Goal: Book appointment/travel/reservation

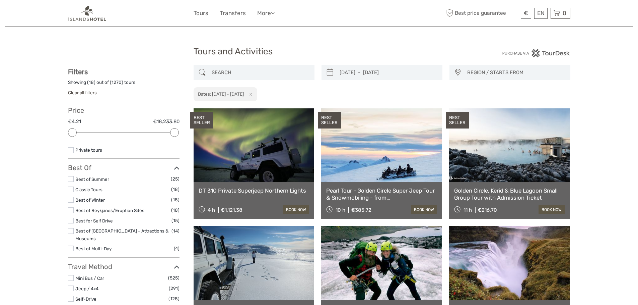
select select
type input "30/10/2025"
click at [349, 72] on input "30/10/2025 - 30/10/2025" at bounding box center [388, 73] width 102 height 12
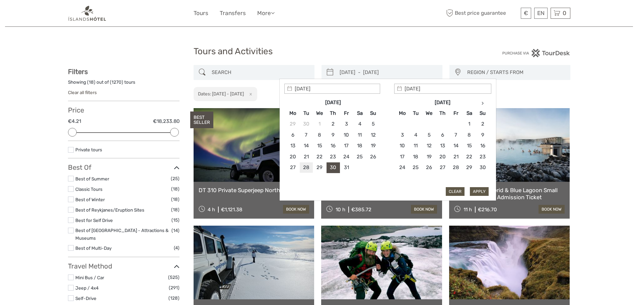
type input "28/10/2025"
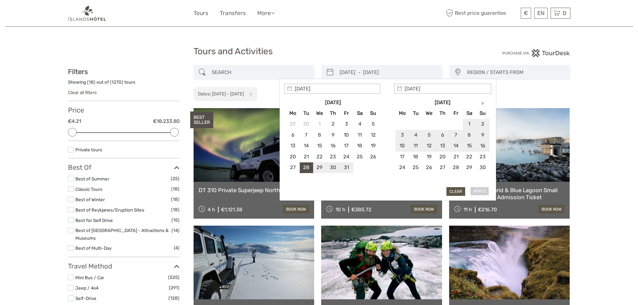
type input "02/11/2025"
type input "28/10/2025"
click at [478, 193] on button "Apply" at bounding box center [479, 191] width 19 height 9
type input "28/10/2025 - 02/11/2025"
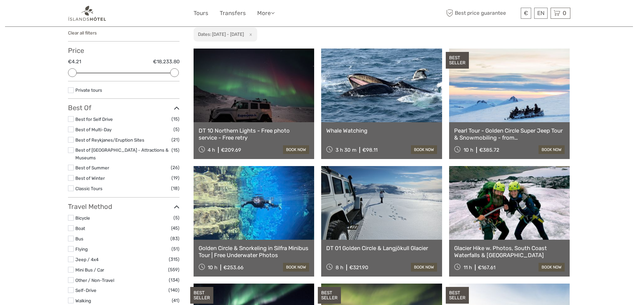
scroll to position [72, 0]
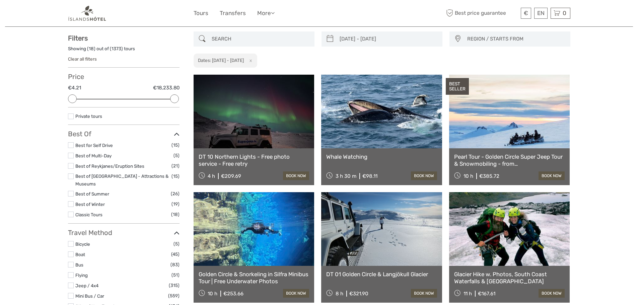
scroll to position [67, 0]
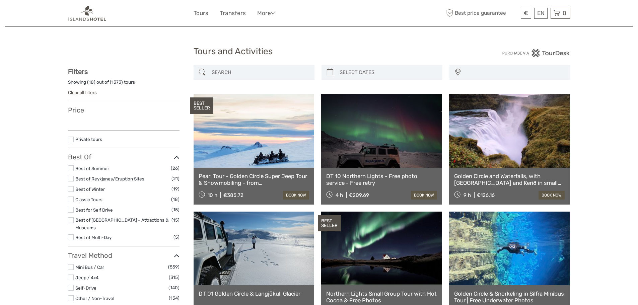
select select
type input "28/10/2025 - 02/11/2025"
select select
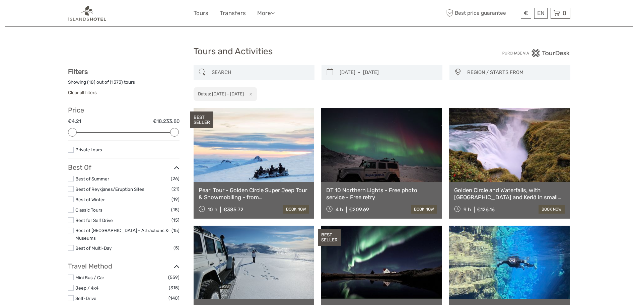
click at [484, 71] on span "REGION / STARTS FROM" at bounding box center [515, 72] width 103 height 11
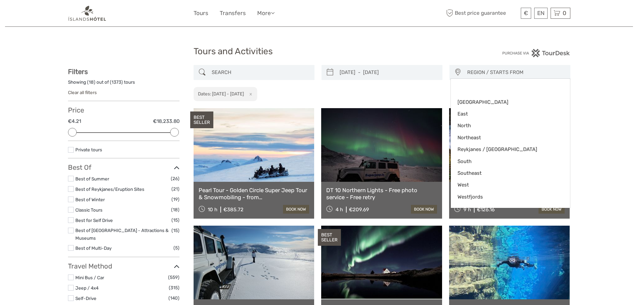
click at [484, 71] on span "REGION / STARTS FROM" at bounding box center [515, 72] width 103 height 11
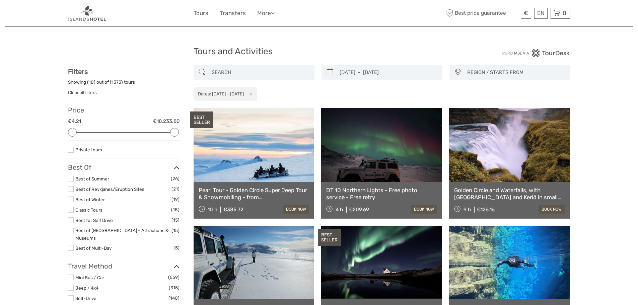
scroll to position [34, 0]
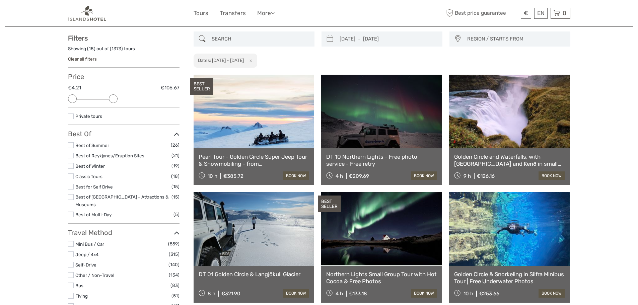
drag, startPoint x: 174, startPoint y: 99, endPoint x: 107, endPoint y: 103, distance: 66.5
click at [107, 103] on div "Price €4.21 €106.67 Clear" at bounding box center [124, 90] width 112 height 35
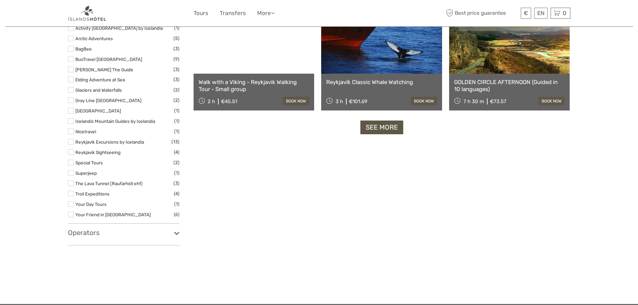
scroll to position [708, 0]
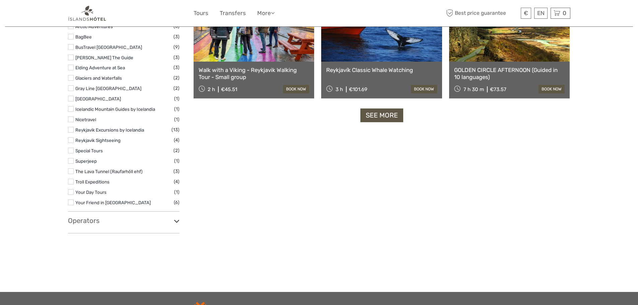
click at [161, 217] on h3 "Operators" at bounding box center [124, 221] width 112 height 8
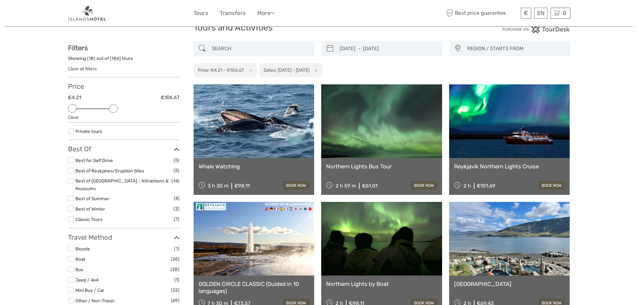
scroll to position [34, 0]
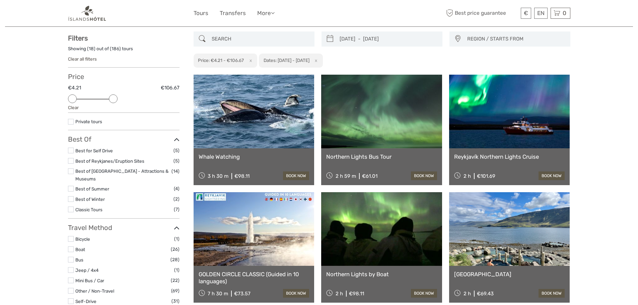
drag, startPoint x: 385, startPoint y: 161, endPoint x: 624, endPoint y: 148, distance: 239.2
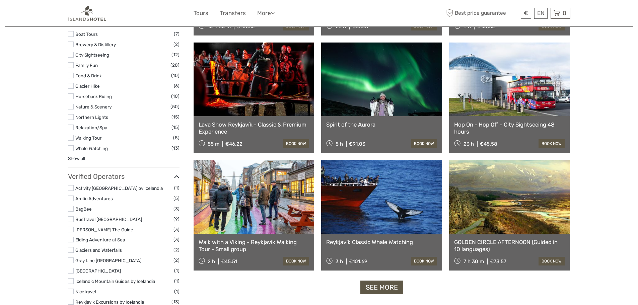
scroll to position [570, 0]
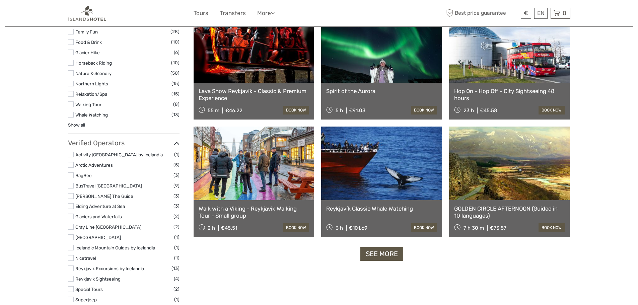
click at [365, 255] on link "See more" at bounding box center [382, 254] width 43 height 14
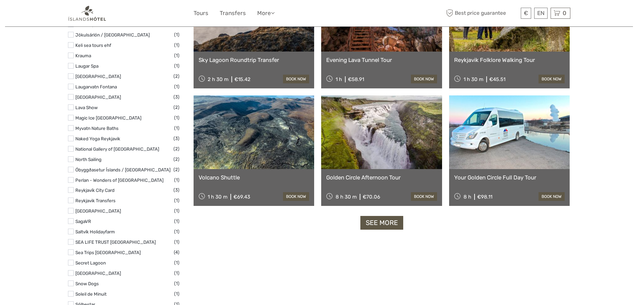
scroll to position [1307, 0]
click at [388, 223] on link "See more" at bounding box center [382, 223] width 43 height 14
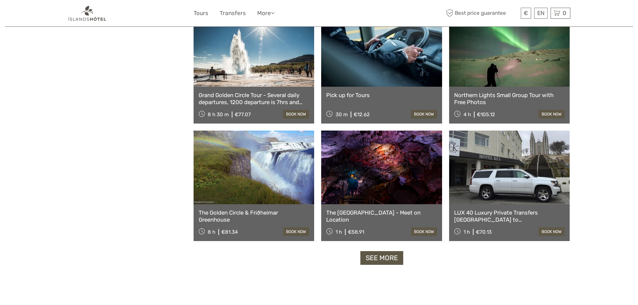
scroll to position [2010, 0]
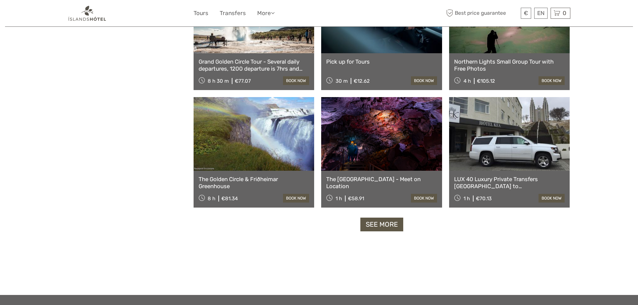
click at [375, 224] on link "See more" at bounding box center [382, 225] width 43 height 14
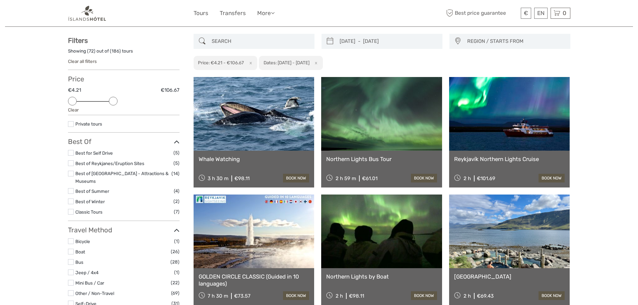
scroll to position [0, 0]
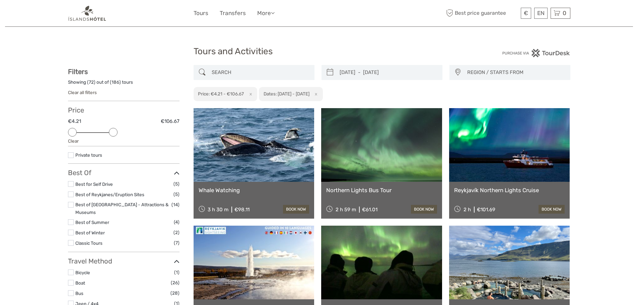
click at [482, 72] on span "REGION / STARTS FROM" at bounding box center [515, 72] width 103 height 11
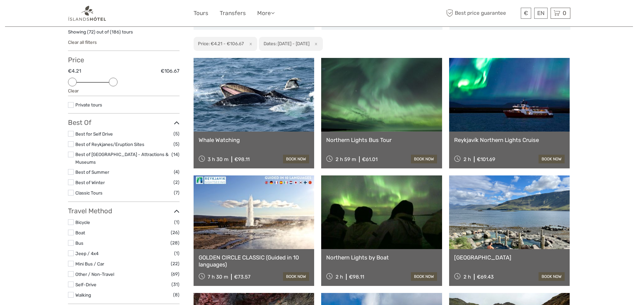
scroll to position [67, 0]
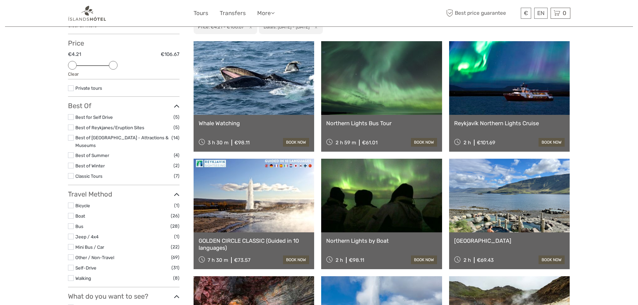
click at [70, 173] on label at bounding box center [71, 176] width 6 height 6
click at [0, 0] on input "checkbox" at bounding box center [0, 0] width 0 height 0
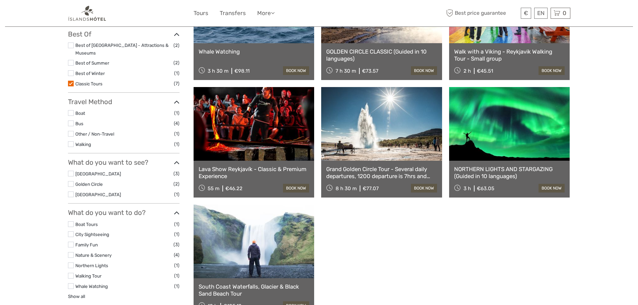
scroll to position [172, 0]
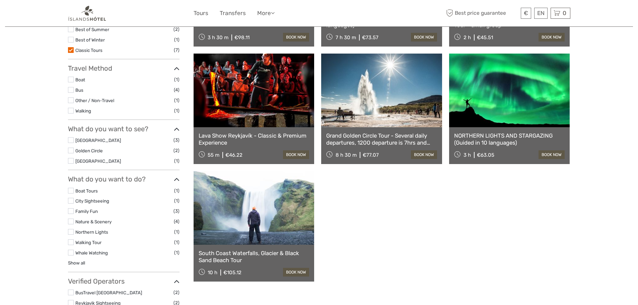
click at [69, 47] on label at bounding box center [71, 50] width 6 height 6
click at [0, 0] on input "checkbox" at bounding box center [0, 0] width 0 height 0
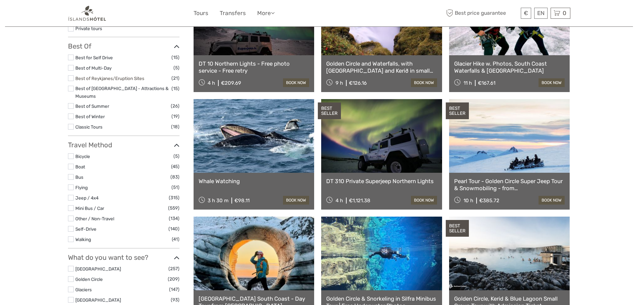
scroll to position [139, 0]
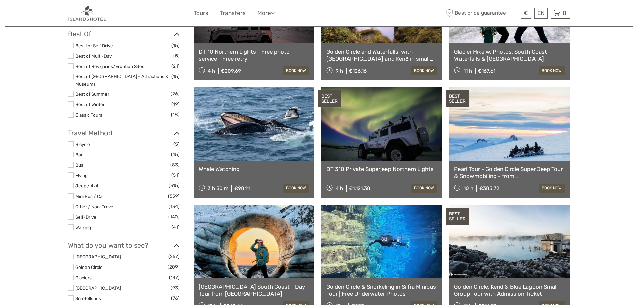
click at [71, 183] on label at bounding box center [71, 186] width 6 height 6
click at [0, 0] on input "checkbox" at bounding box center [0, 0] width 0 height 0
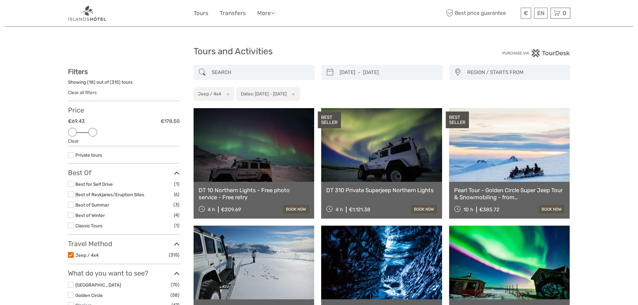
drag, startPoint x: 178, startPoint y: 131, endPoint x: 95, endPoint y: 135, distance: 83.5
click at [95, 135] on div at bounding box center [92, 132] width 9 height 9
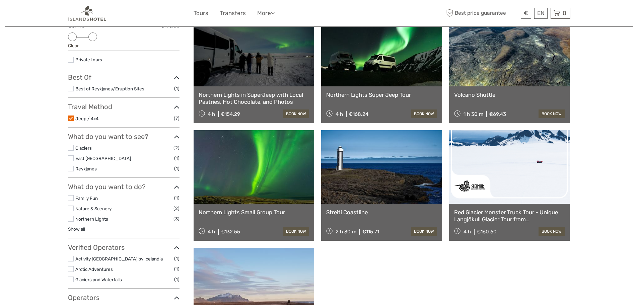
scroll to position [72, 0]
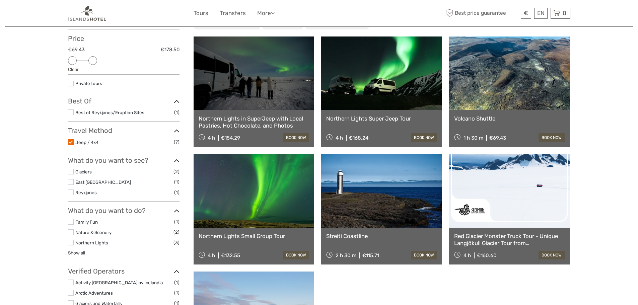
click at [72, 142] on label at bounding box center [71, 142] width 6 height 6
click at [0, 0] on input "checkbox" at bounding box center [0, 0] width 0 height 0
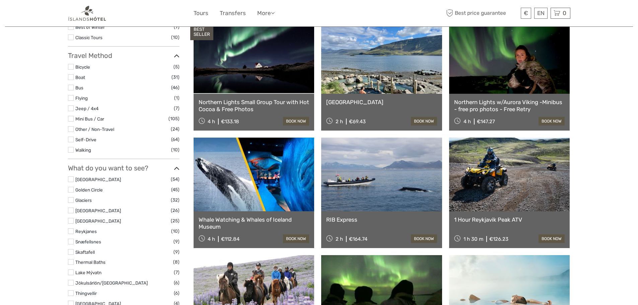
scroll to position [239, 0]
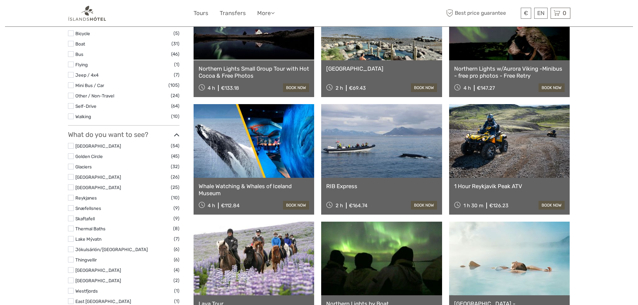
click at [71, 143] on label at bounding box center [71, 146] width 6 height 6
click at [0, 0] on input "checkbox" at bounding box center [0, 0] width 0 height 0
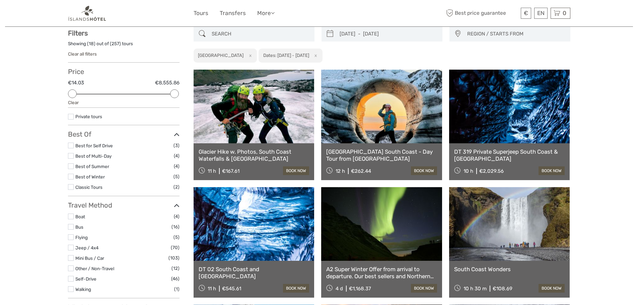
scroll to position [38, 0]
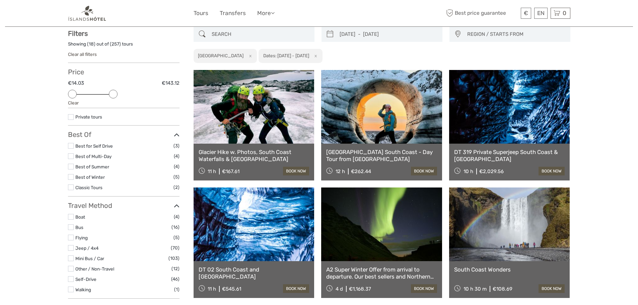
drag, startPoint x: 174, startPoint y: 97, endPoint x: 109, endPoint y: 100, distance: 65.7
click at [109, 100] on div "Price €14.03 €143.12 Clear" at bounding box center [124, 88] width 112 height 40
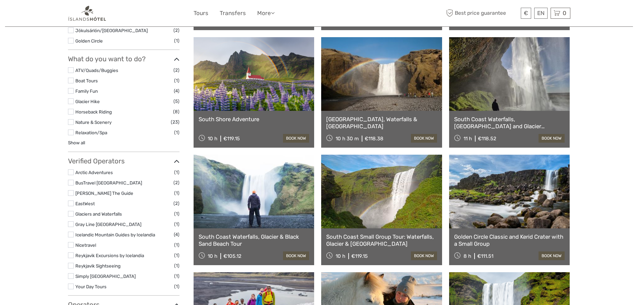
scroll to position [340, 0]
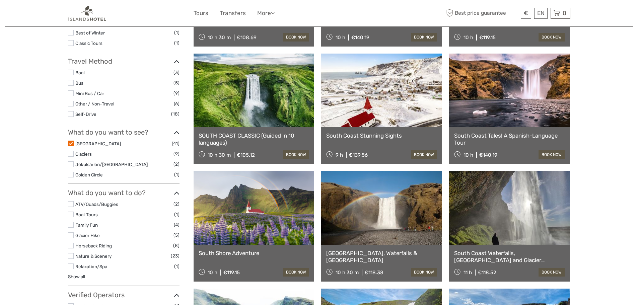
click at [71, 145] on label at bounding box center [71, 144] width 6 height 6
click at [0, 0] on input "checkbox" at bounding box center [0, 0] width 0 height 0
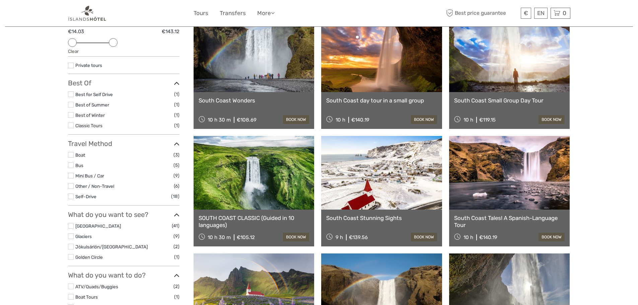
scroll to position [105, 0]
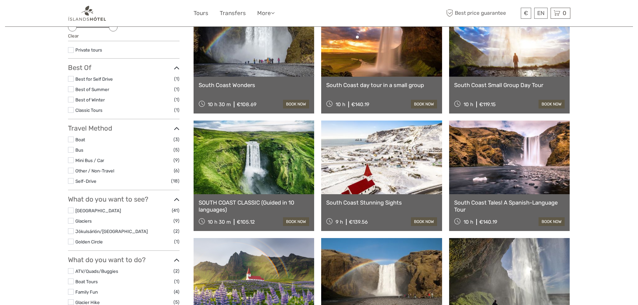
click at [70, 241] on label at bounding box center [71, 242] width 6 height 6
click at [0, 0] on input "checkbox" at bounding box center [0, 0] width 0 height 0
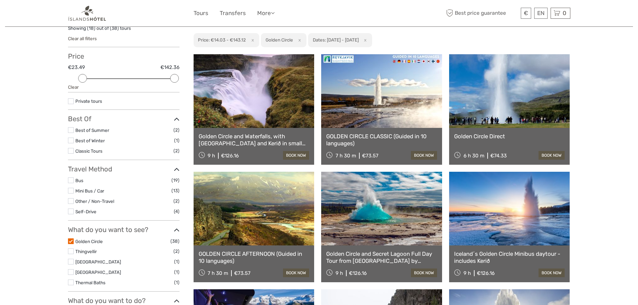
scroll to position [38, 0]
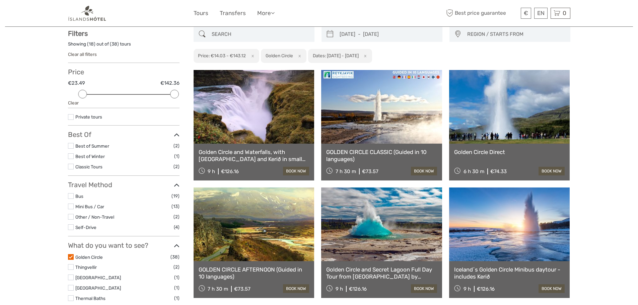
click at [72, 255] on label at bounding box center [71, 257] width 6 height 6
click at [0, 0] on input "checkbox" at bounding box center [0, 0] width 0 height 0
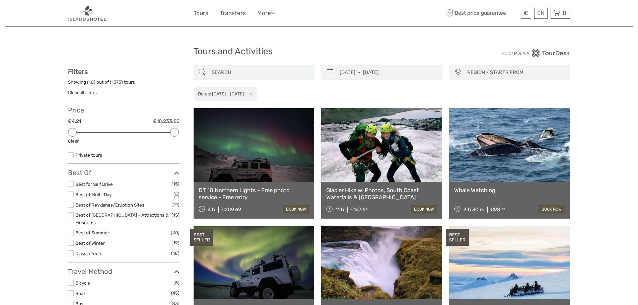
click at [289, 72] on input "search" at bounding box center [260, 73] width 102 height 12
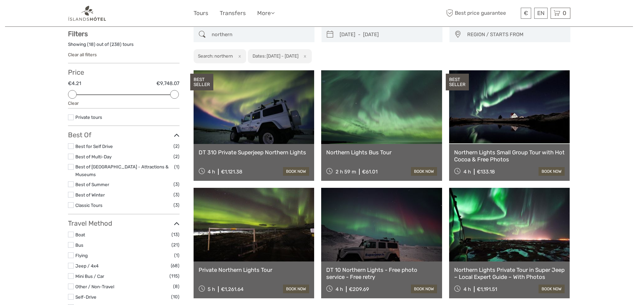
scroll to position [38, 0]
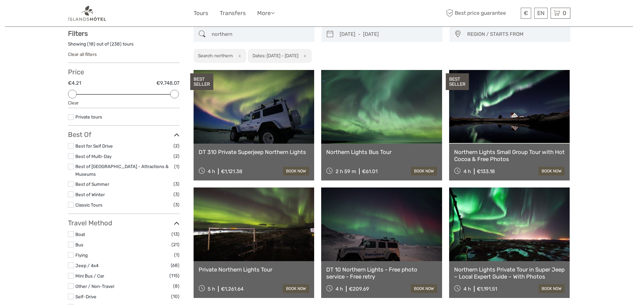
type input "northern"
drag, startPoint x: 163, startPoint y: 95, endPoint x: 110, endPoint y: 96, distance: 53.3
click at [110, 96] on div at bounding box center [113, 94] width 9 height 9
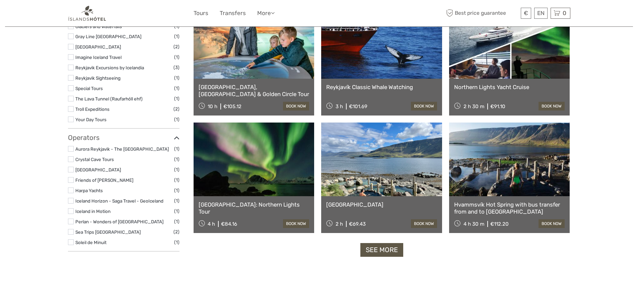
scroll to position [574, 0]
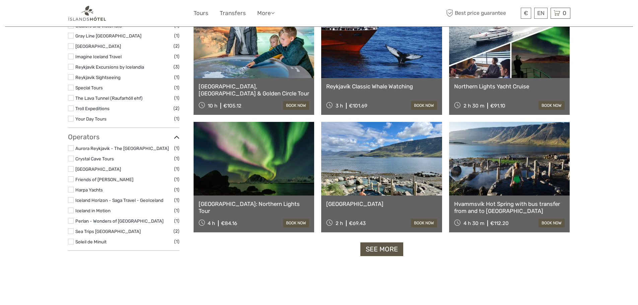
click at [376, 252] on link "See more" at bounding box center [382, 250] width 43 height 14
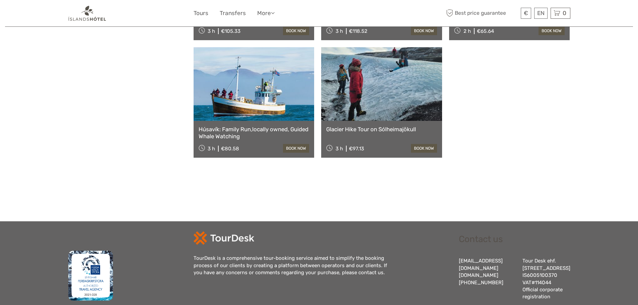
scroll to position [1410, 0]
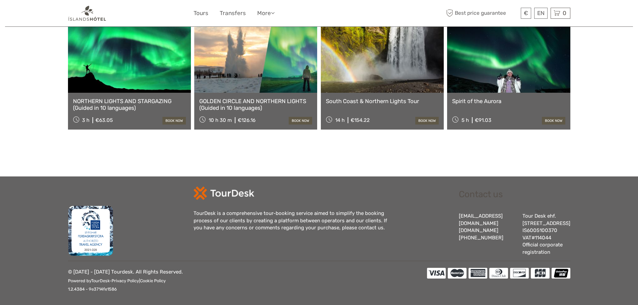
scroll to position [676, 0]
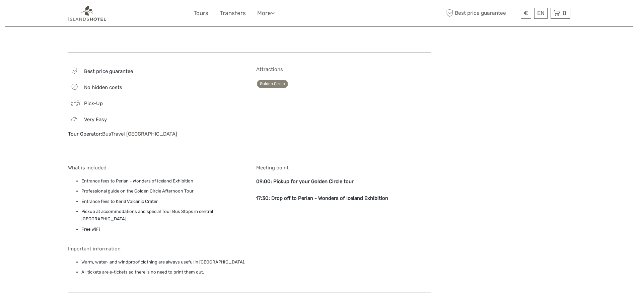
scroll to position [369, 0]
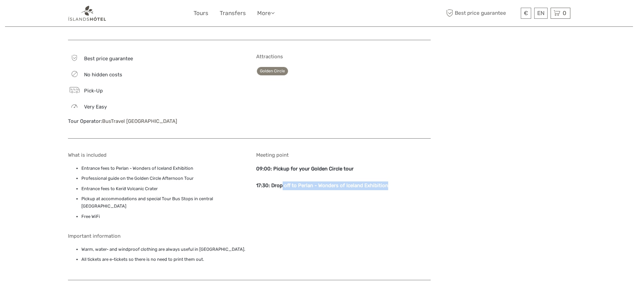
drag, startPoint x: 281, startPoint y: 189, endPoint x: 400, endPoint y: 187, distance: 119.0
click at [400, 187] on p "17:30: Drop off to Perlan - Wonders of Iceland Exhibition" at bounding box center [343, 186] width 175 height 9
click at [126, 182] on li "Professional guide on the Golden Circle Afternoon Tour" at bounding box center [161, 178] width 161 height 7
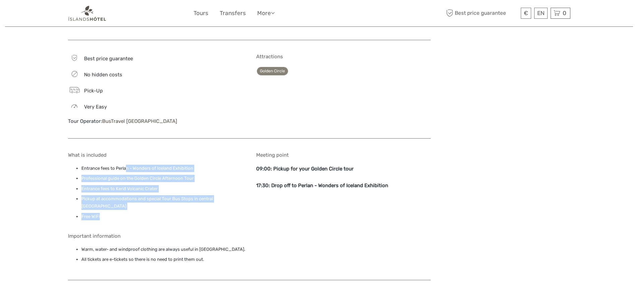
drag, startPoint x: 126, startPoint y: 168, endPoint x: 181, endPoint y: 207, distance: 67.6
click at [181, 207] on ul "Entrance fees to Perlan - Wonders of Iceland Exhibition Professional guide on t…" at bounding box center [155, 193] width 175 height 56
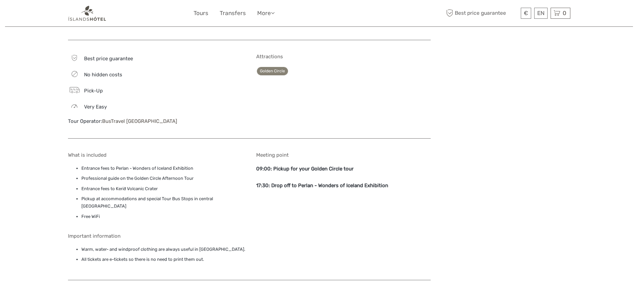
click at [176, 233] on h5 "Important information" at bounding box center [249, 236] width 363 height 6
drag, startPoint x: 107, startPoint y: 187, endPoint x: 163, endPoint y: 191, distance: 56.1
click at [163, 191] on li "Entrance fees to Kerið Volcanic Crater" at bounding box center [161, 188] width 161 height 7
click at [147, 200] on li "Pickup at accommodations and special Tour Bus Stops in central Reykjavik" at bounding box center [161, 202] width 161 height 15
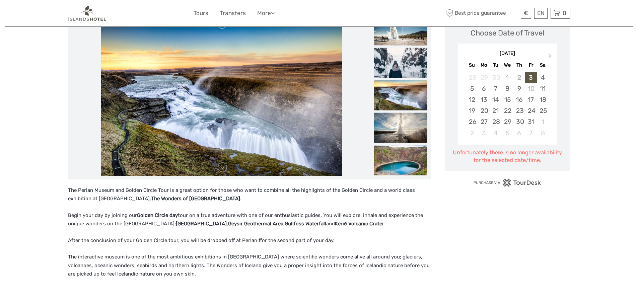
scroll to position [101, 0]
drag, startPoint x: 529, startPoint y: 158, endPoint x: 524, endPoint y: 150, distance: 10.1
click at [524, 151] on div "Unfortunately there is no longer availability for the selected date/time." at bounding box center [508, 157] width 112 height 16
click at [494, 122] on div "28" at bounding box center [496, 122] width 12 height 11
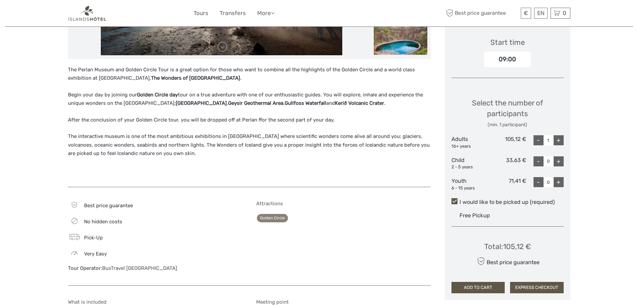
scroll to position [235, 0]
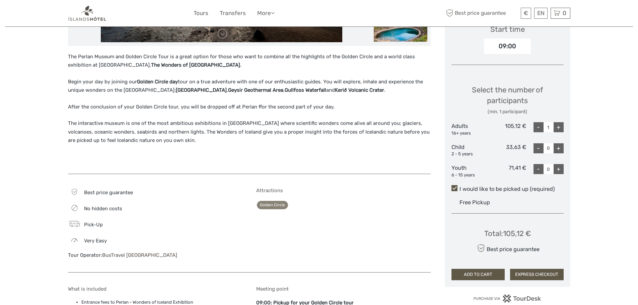
click at [453, 190] on span at bounding box center [455, 188] width 6 height 6
click at [460, 187] on input "I would like to be picked up (required)" at bounding box center [460, 187] width 0 height 0
click at [454, 189] on span at bounding box center [455, 188] width 6 height 6
click at [460, 187] on input "I would like to be picked up (required)" at bounding box center [460, 187] width 0 height 0
click at [455, 189] on span at bounding box center [455, 188] width 6 height 6
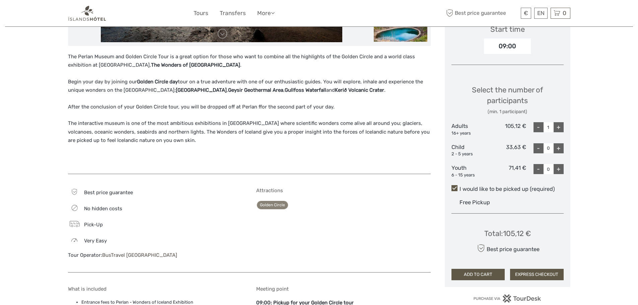
click at [460, 187] on input "I would like to be picked up (required)" at bounding box center [460, 187] width 0 height 0
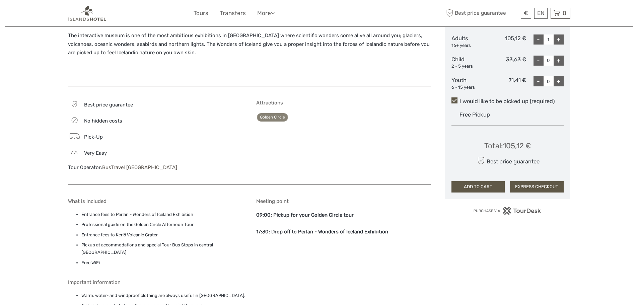
scroll to position [335, 0]
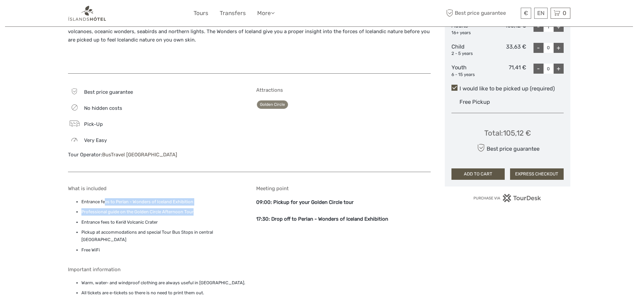
drag, startPoint x: 108, startPoint y: 203, endPoint x: 215, endPoint y: 207, distance: 108.0
click at [215, 207] on ul "Entrance fees to Perlan - Wonders of Iceland Exhibition Professional guide on t…" at bounding box center [155, 226] width 175 height 56
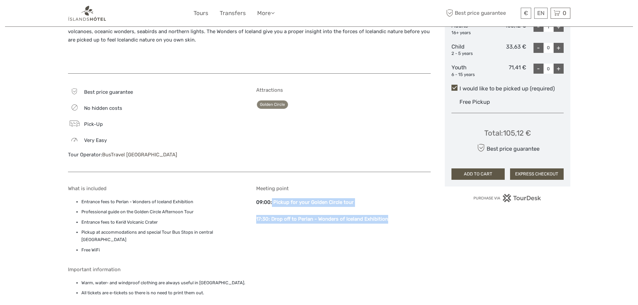
drag, startPoint x: 272, startPoint y: 204, endPoint x: 377, endPoint y: 210, distance: 105.4
click at [388, 215] on div "Meeting point 09:00: Pickup for your Golden Circle tour 17:30: Drop off to Perl…" at bounding box center [343, 221] width 175 height 71
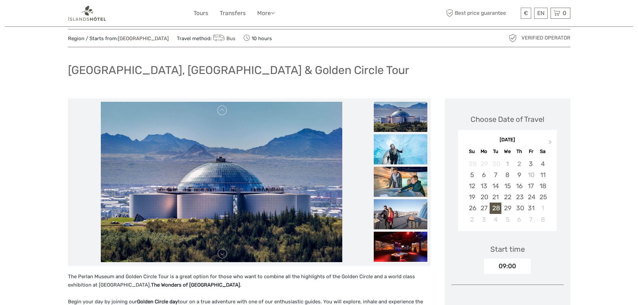
scroll to position [0, 0]
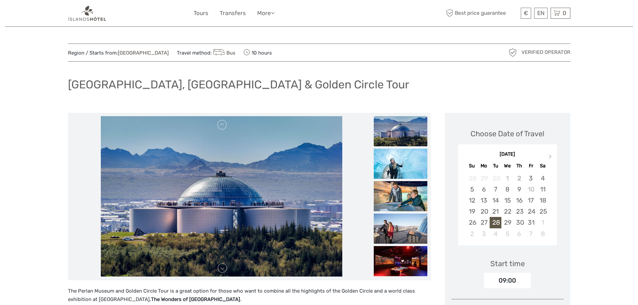
click at [194, 50] on span "Travel method: Bus" at bounding box center [206, 52] width 59 height 9
drag, startPoint x: 114, startPoint y: 49, endPoint x: 174, endPoint y: 61, distance: 60.9
click at [182, 61] on div "Region / Starts from: Capital Region Travel method: Bus 10 hours Verified Opera…" at bounding box center [319, 53] width 503 height 18
click at [132, 54] on link "[GEOGRAPHIC_DATA]" at bounding box center [143, 53] width 51 height 6
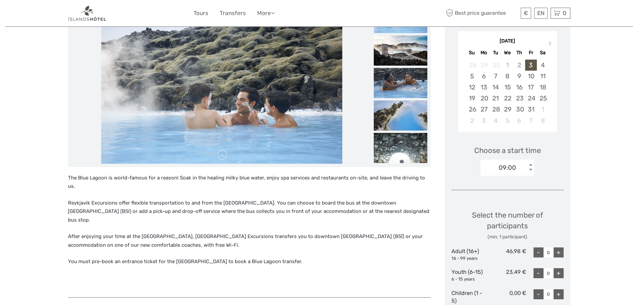
scroll to position [71, 0]
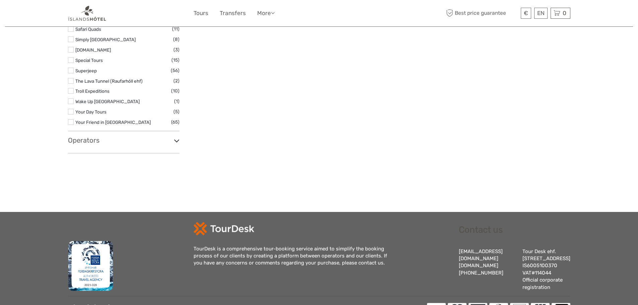
scroll to position [1139, 0]
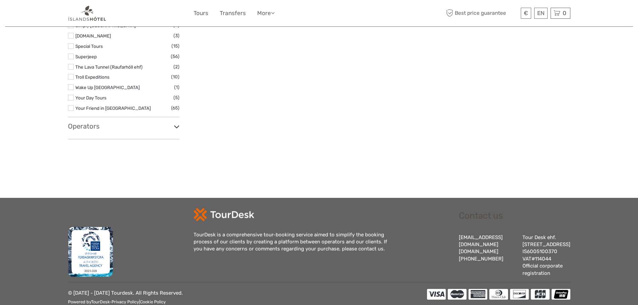
click at [147, 122] on h3 "Operators" at bounding box center [124, 126] width 112 height 8
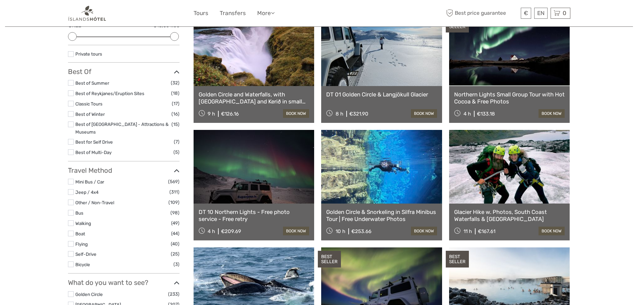
scroll to position [0, 0]
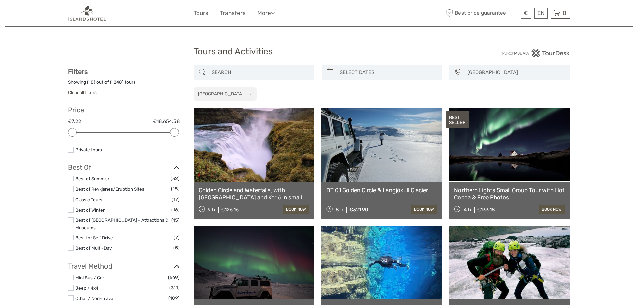
click at [487, 70] on span "[GEOGRAPHIC_DATA]" at bounding box center [515, 72] width 103 height 11
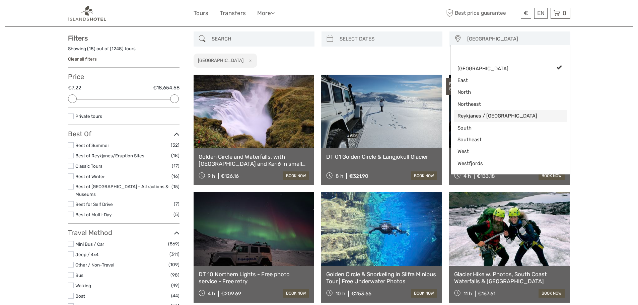
click at [483, 115] on span "Reykjanes / [GEOGRAPHIC_DATA]" at bounding box center [505, 116] width 94 height 7
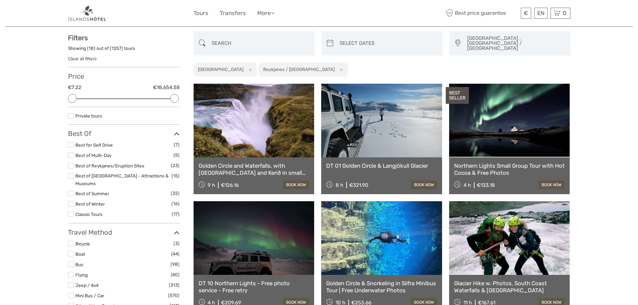
scroll to position [38, 0]
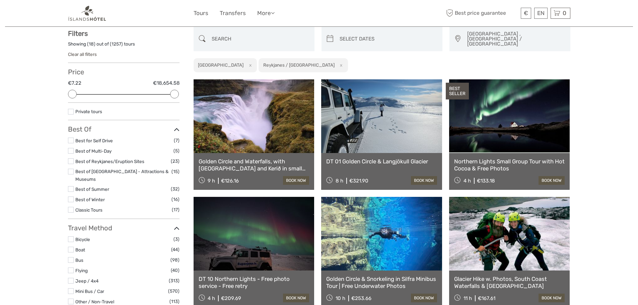
type input "02/10/2025"
click at [360, 36] on input "search" at bounding box center [388, 38] width 102 height 21
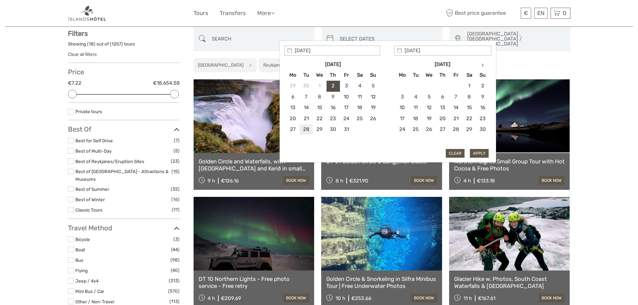
type input "28/10/2025"
type input "02/11/2025"
type input "28/10/2025"
click at [480, 153] on button "Apply" at bounding box center [479, 153] width 19 height 9
type input "28/10/2025 - 02/11/2025"
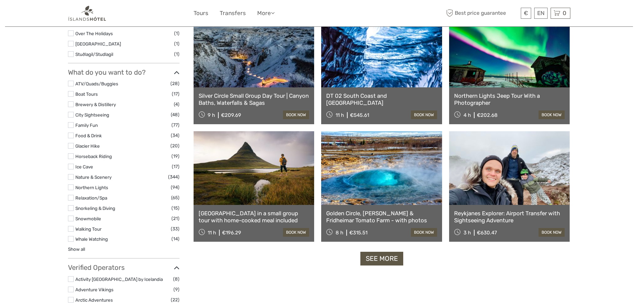
scroll to position [608, 0]
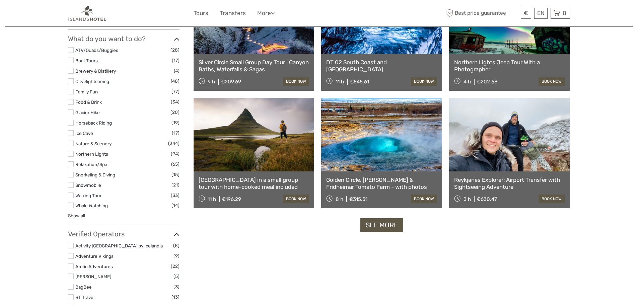
click at [389, 218] on link "See more" at bounding box center [382, 225] width 43 height 14
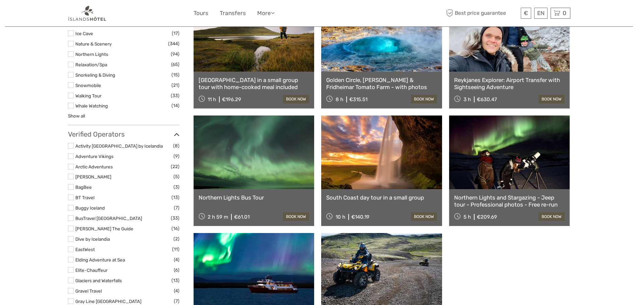
scroll to position [708, 0]
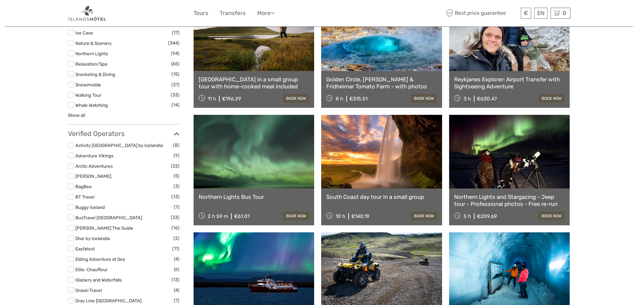
click at [244, 194] on link "Northern Lights Bus Tour" at bounding box center [254, 197] width 111 height 7
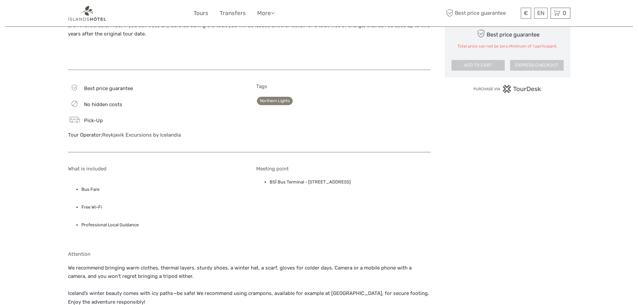
scroll to position [402, 0]
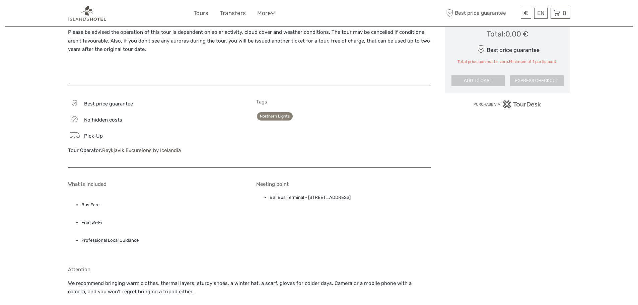
drag, startPoint x: 393, startPoint y: 200, endPoint x: 272, endPoint y: 203, distance: 121.0
click at [266, 205] on div "Meeting point BSÍ Bus Terminal - Vatnsmýrarvegur 10, Reykjavík, 101" at bounding box center [343, 218] width 175 height 75
copy li "BSÍ Bus Terminal - Vatnsmýrarvegur 10, Reykjavík, 101"
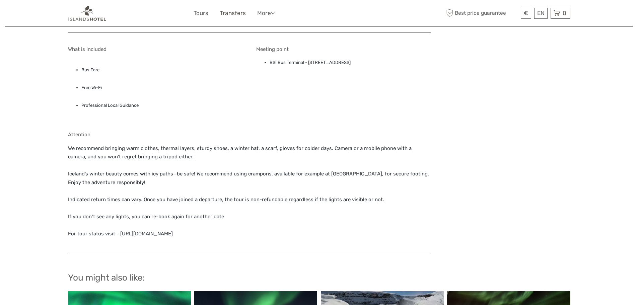
scroll to position [536, 0]
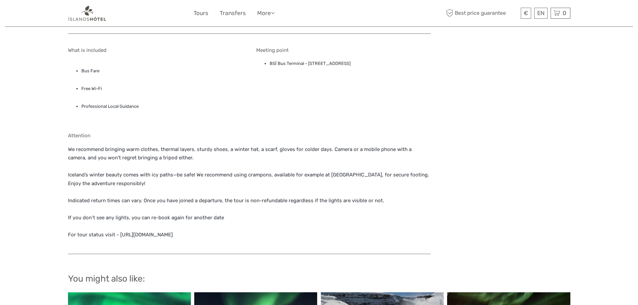
click at [344, 60] on li "BSÍ Bus Terminal - Vatnsmýrarvegur 10, Reykjavík, 101" at bounding box center [350, 63] width 161 height 7
drag, startPoint x: 377, startPoint y: 63, endPoint x: 269, endPoint y: 68, distance: 107.7
click at [269, 68] on div "Meeting point BSÍ Bus Terminal - Vatnsmýrarvegur 10, Reykjavík, 101" at bounding box center [343, 84] width 175 height 75
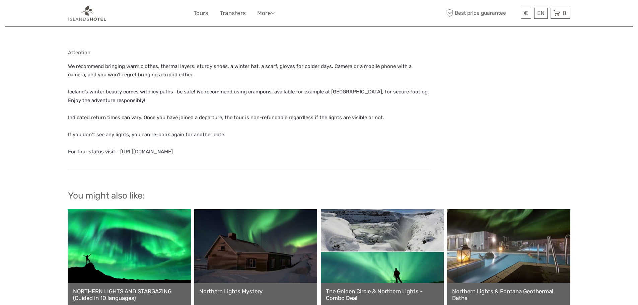
scroll to position [619, 0]
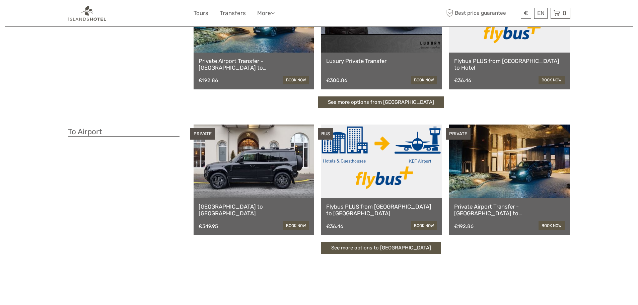
scroll to position [101, 0]
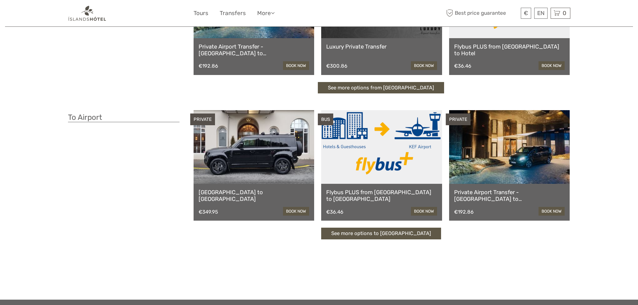
click at [421, 235] on link "See more options to [GEOGRAPHIC_DATA]" at bounding box center [381, 234] width 120 height 12
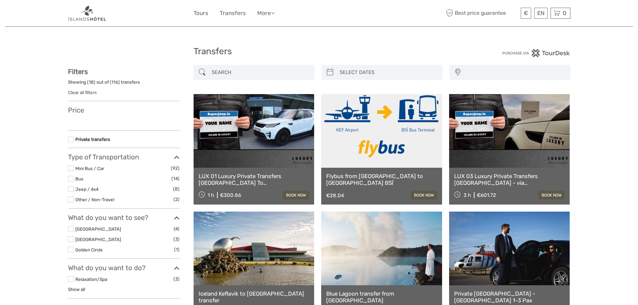
select select
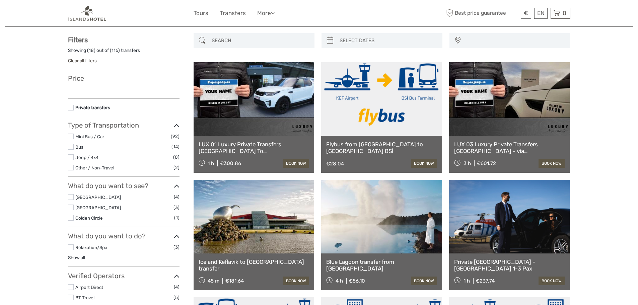
scroll to position [101, 0]
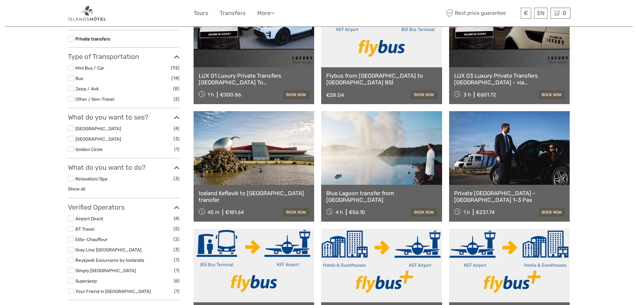
select select
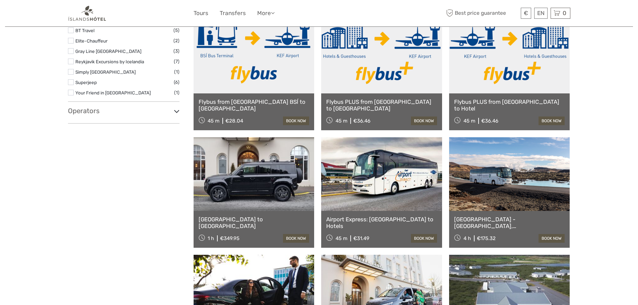
scroll to position [268, 0]
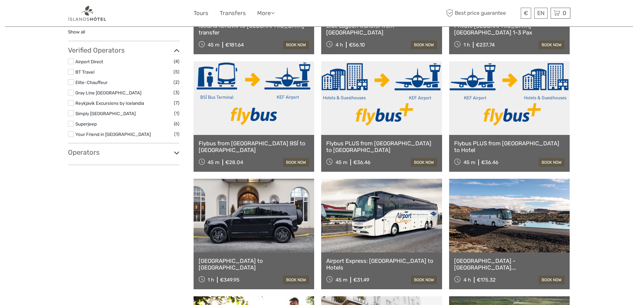
click at [550, 142] on link "Flybus PLUS from [GEOGRAPHIC_DATA] to Hotel" at bounding box center [509, 147] width 111 height 14
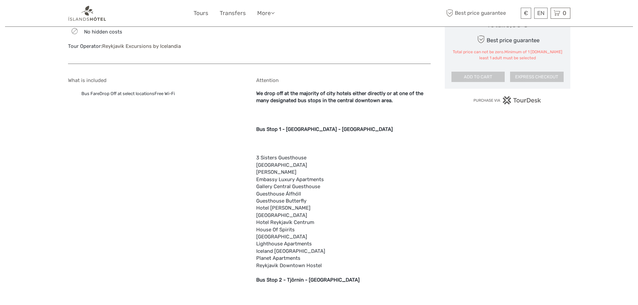
scroll to position [436, 0]
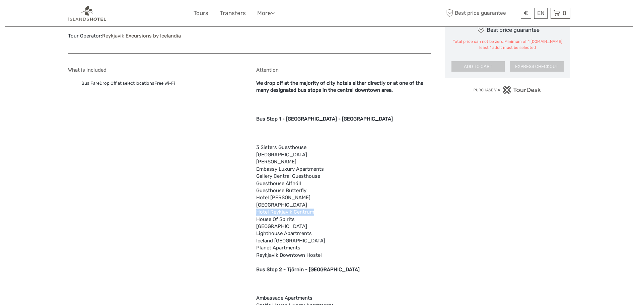
drag, startPoint x: 313, startPoint y: 214, endPoint x: 258, endPoint y: 214, distance: 54.6
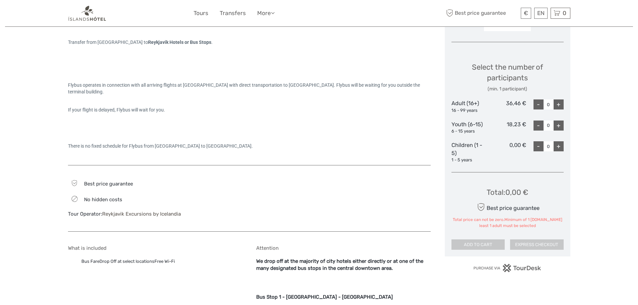
scroll to position [254, 0]
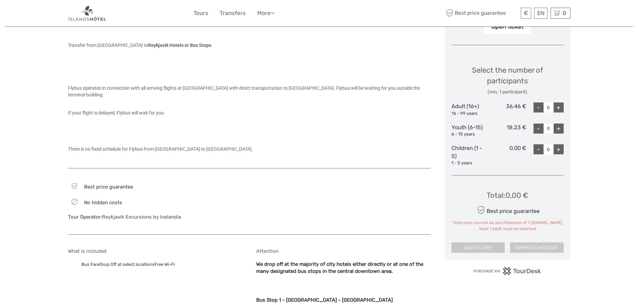
click at [558, 105] on div "+" at bounding box center [559, 108] width 10 height 10
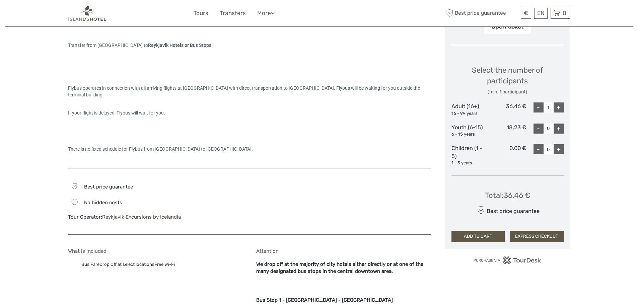
click at [559, 108] on div "+" at bounding box center [559, 108] width 10 height 10
type input "2"
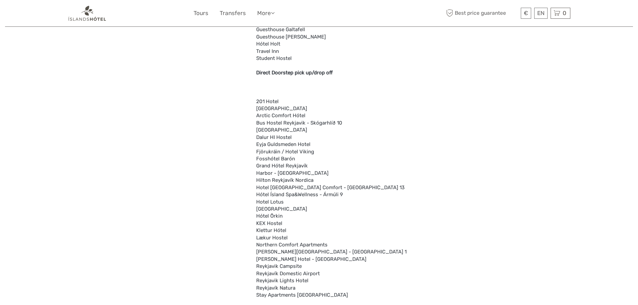
scroll to position [1930, 0]
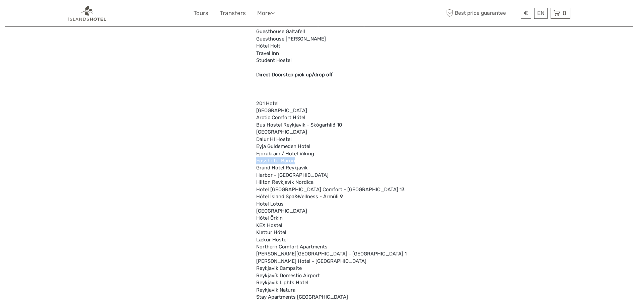
drag, startPoint x: 297, startPoint y: 159, endPoint x: 253, endPoint y: 164, distance: 43.8
drag, startPoint x: 273, startPoint y: 133, endPoint x: 255, endPoint y: 135, distance: 17.6
copy div "Cabin Hotel"
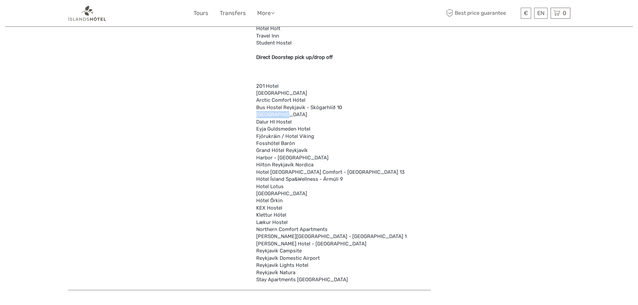
scroll to position [1963, 0]
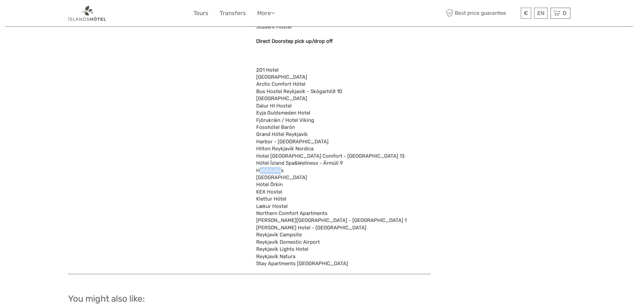
drag, startPoint x: 282, startPoint y: 172, endPoint x: 261, endPoint y: 171, distance: 20.8
drag, startPoint x: 257, startPoint y: 164, endPoint x: 338, endPoint y: 161, distance: 80.8
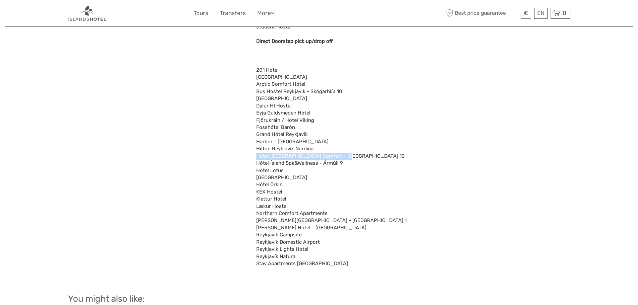
drag, startPoint x: 257, startPoint y: 156, endPoint x: 347, endPoint y: 160, distance: 90.2
copy div "Hotel Ísland Comfort - Hlíðasmári 13"
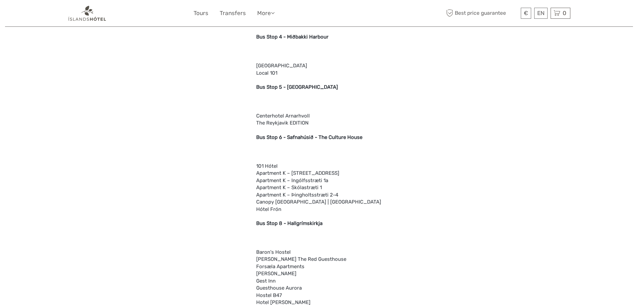
scroll to position [857, 0]
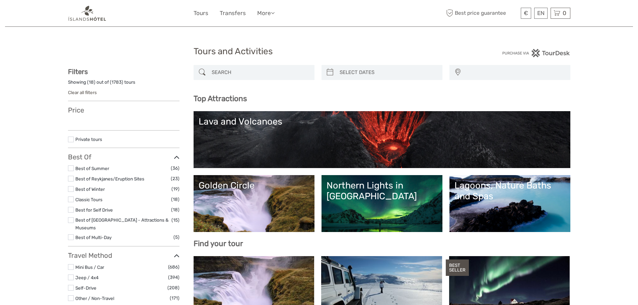
select select
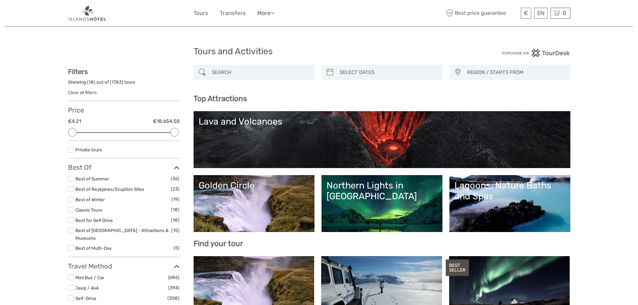
click at [275, 13] on icon at bounding box center [273, 13] width 4 height 6
click at [250, 44] on link "Back to Hotel" at bounding box center [254, 42] width 40 height 13
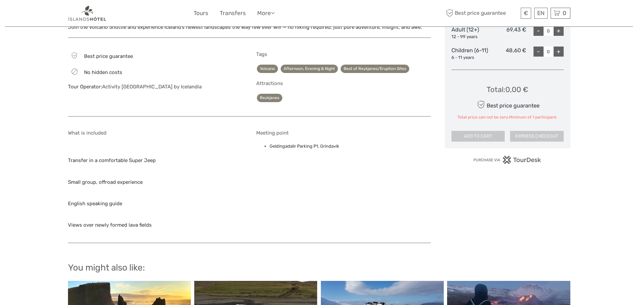
scroll to position [436, 0]
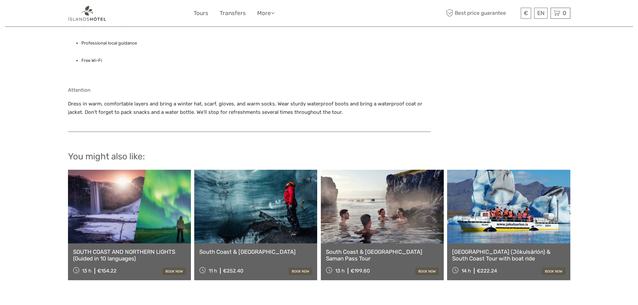
scroll to position [637, 0]
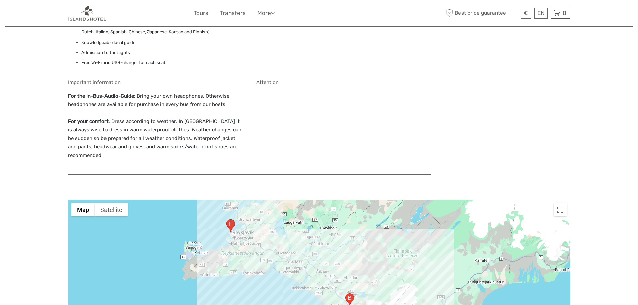
scroll to position [670, 0]
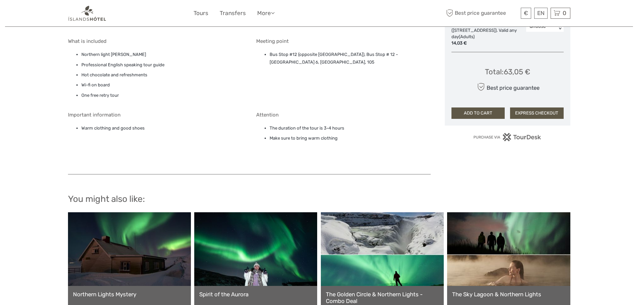
scroll to position [536, 0]
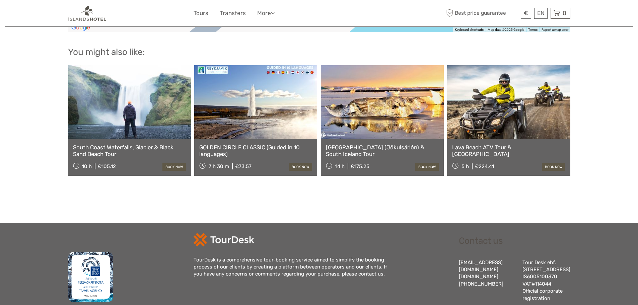
scroll to position [938, 0]
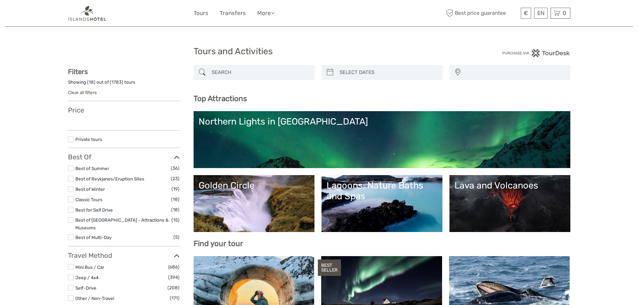
select select
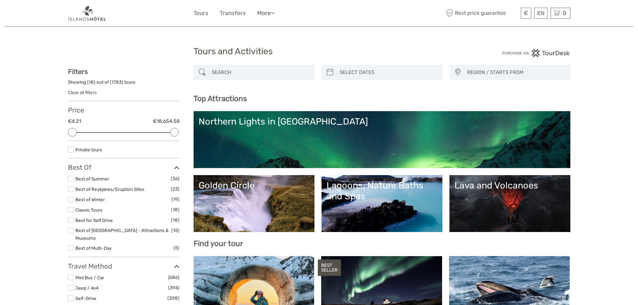
click at [267, 14] on link "More" at bounding box center [265, 13] width 17 height 10
click at [266, 46] on link "Back to Hotel" at bounding box center [254, 42] width 40 height 13
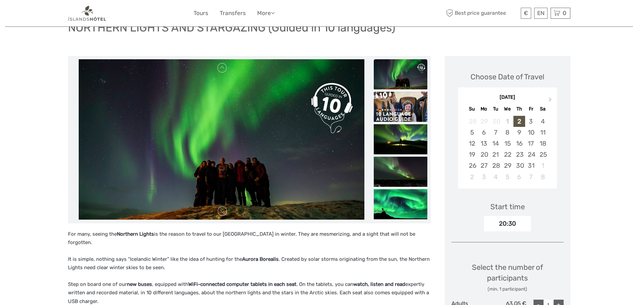
scroll to position [57, 0]
